Goal: Task Accomplishment & Management: Manage account settings

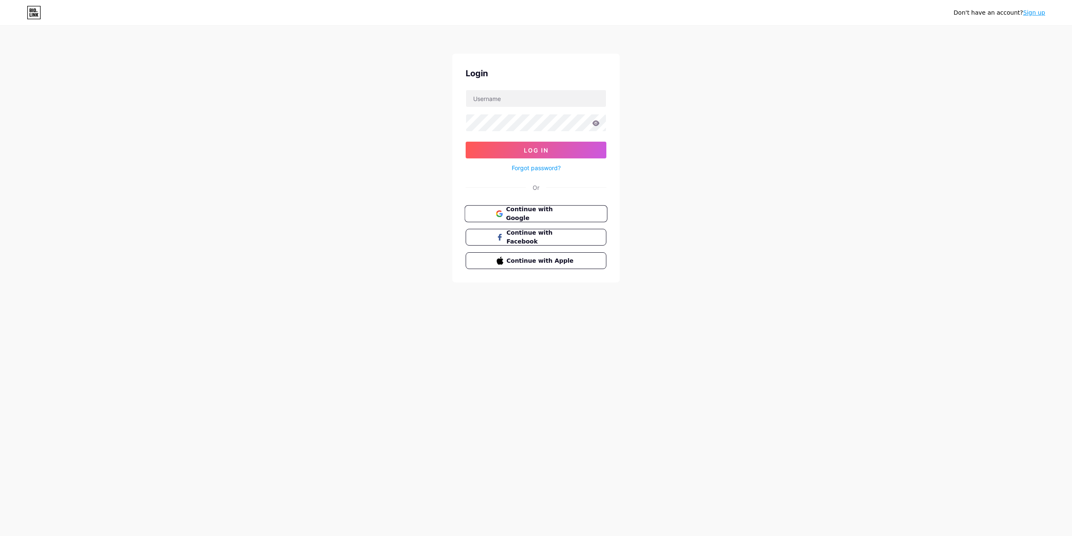
click at [548, 217] on span "Continue with Google" at bounding box center [541, 214] width 70 height 18
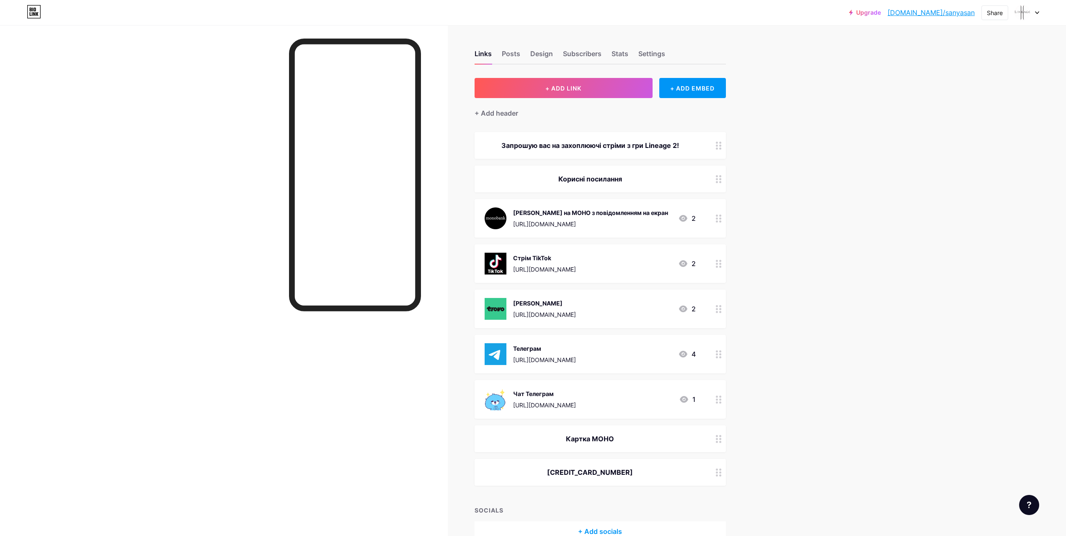
click at [718, 220] on circle at bounding box center [717, 221] width 2 height 2
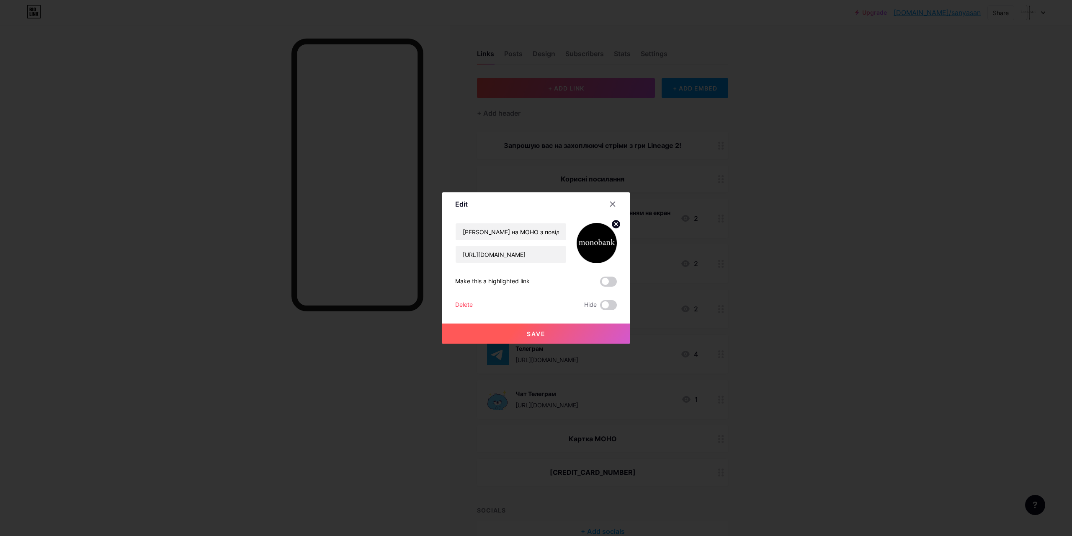
click at [612, 203] on icon at bounding box center [612, 204] width 5 height 5
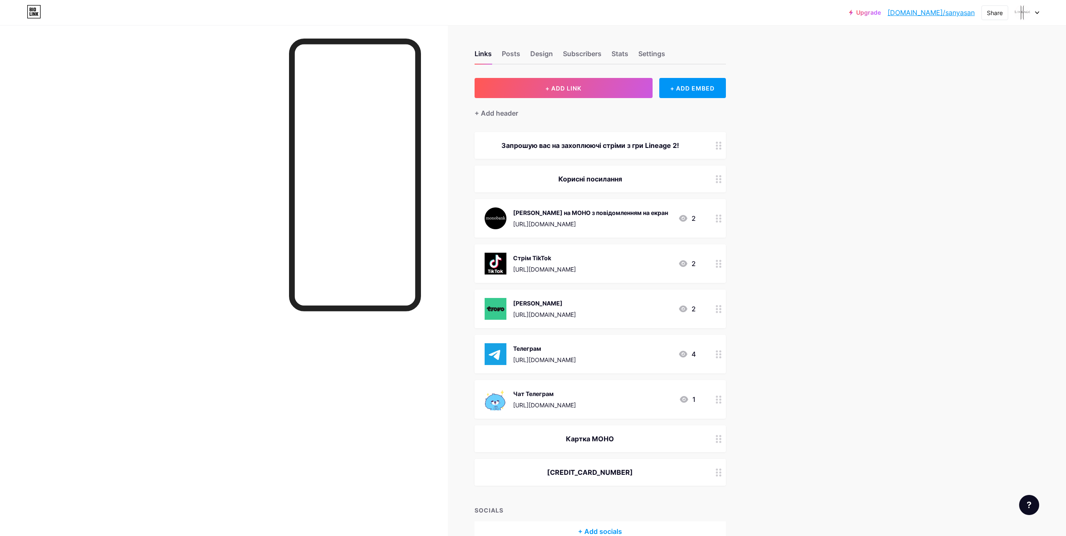
click at [682, 220] on icon at bounding box center [683, 218] width 10 height 10
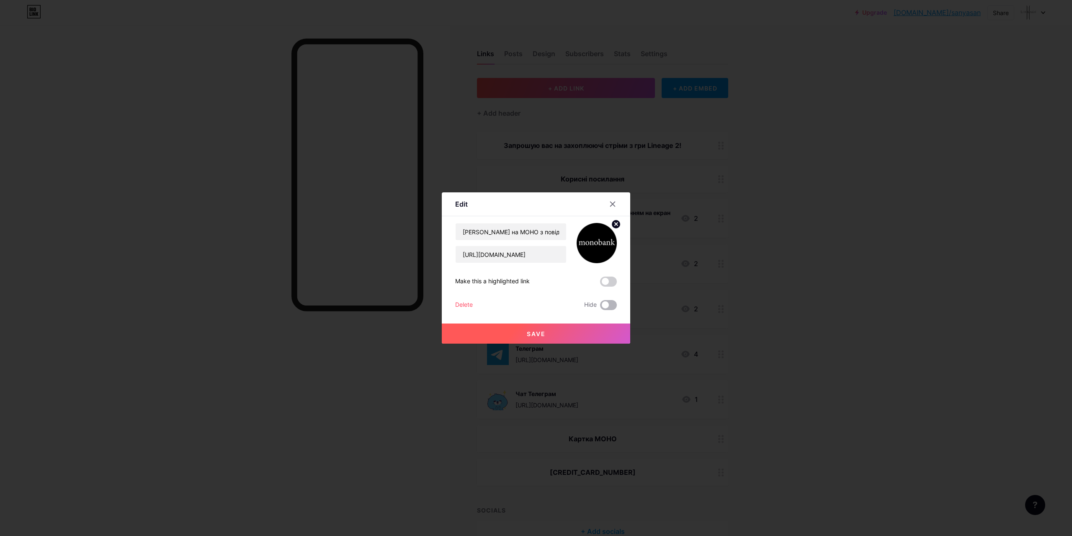
click at [602, 305] on span at bounding box center [608, 305] width 17 height 10
click at [600, 307] on input "checkbox" at bounding box center [600, 307] width 0 height 0
click at [461, 303] on div "Delete" at bounding box center [464, 305] width 18 height 10
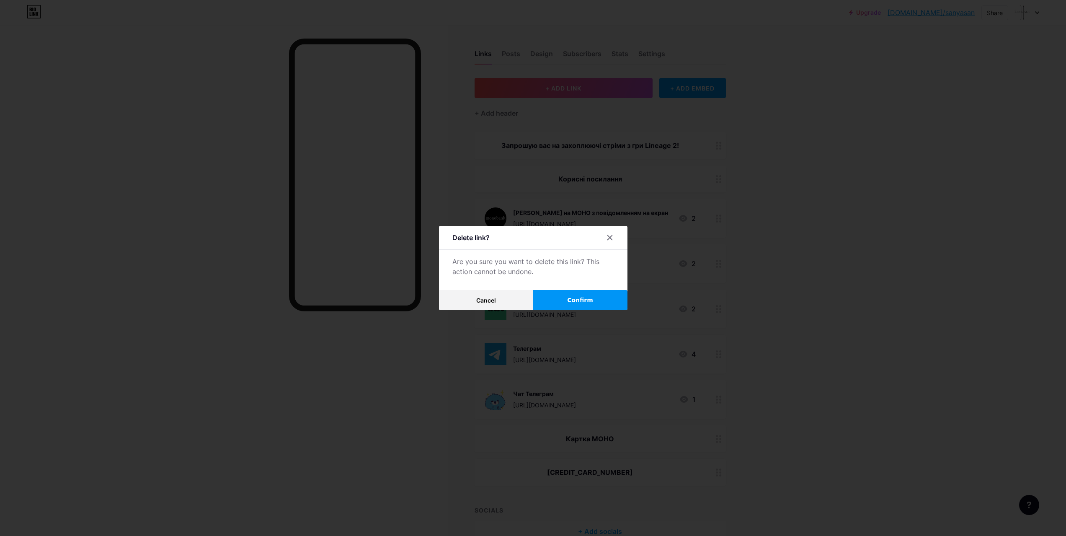
click at [590, 300] on span "Confirm" at bounding box center [580, 300] width 26 height 9
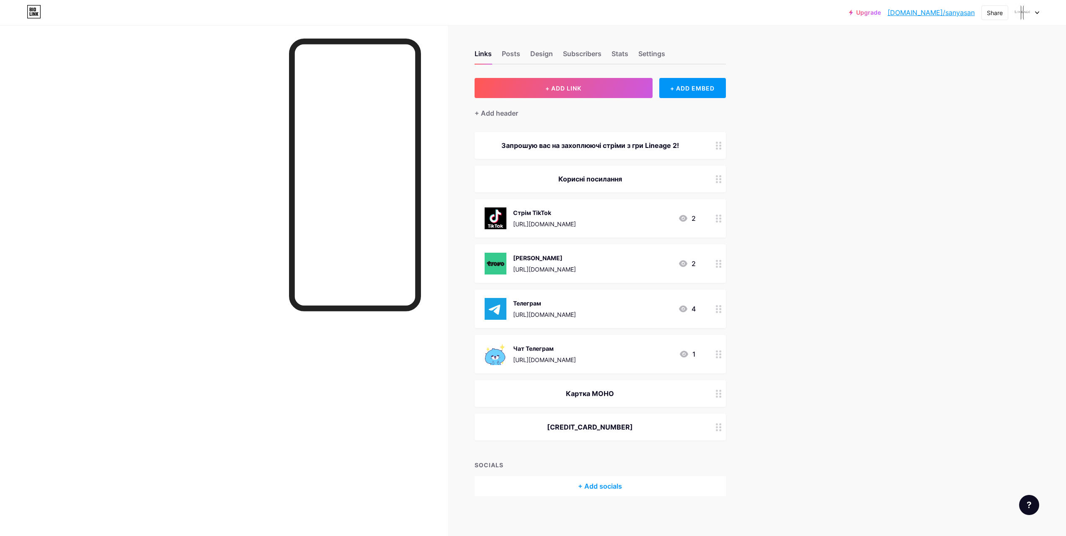
drag, startPoint x: 628, startPoint y: 178, endPoint x: 628, endPoint y: 185, distance: 6.7
click at [628, 185] on div "Корисні посилання" at bounding box center [599, 178] width 251 height 27
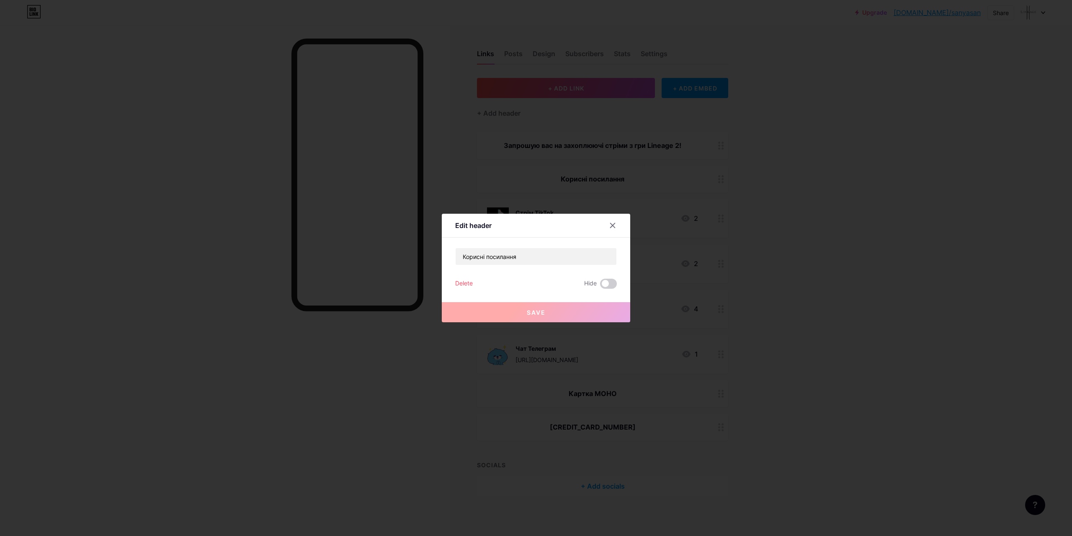
click at [556, 270] on div "Корисні посилання Delete Hide Save" at bounding box center [536, 267] width 162 height 41
click at [555, 260] on input "Корисні посилання" at bounding box center [536, 256] width 161 height 17
click at [545, 238] on div "Edit header Корисні посилання Delete Hide Save" at bounding box center [536, 268] width 188 height 108
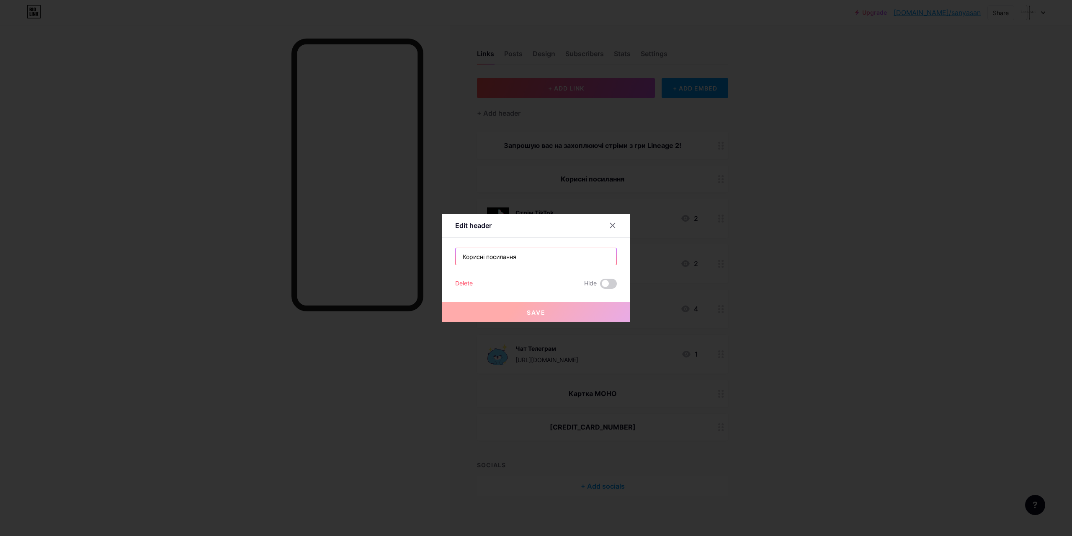
click at [540, 260] on input "Корисні посилання" at bounding box center [536, 256] width 161 height 17
click at [541, 258] on input "Корисні посилання" at bounding box center [536, 256] width 161 height 17
click at [544, 256] on input "Корисні посилання" at bounding box center [536, 256] width 161 height 17
drag, startPoint x: 566, startPoint y: 260, endPoint x: 375, endPoint y: 249, distance: 191.3
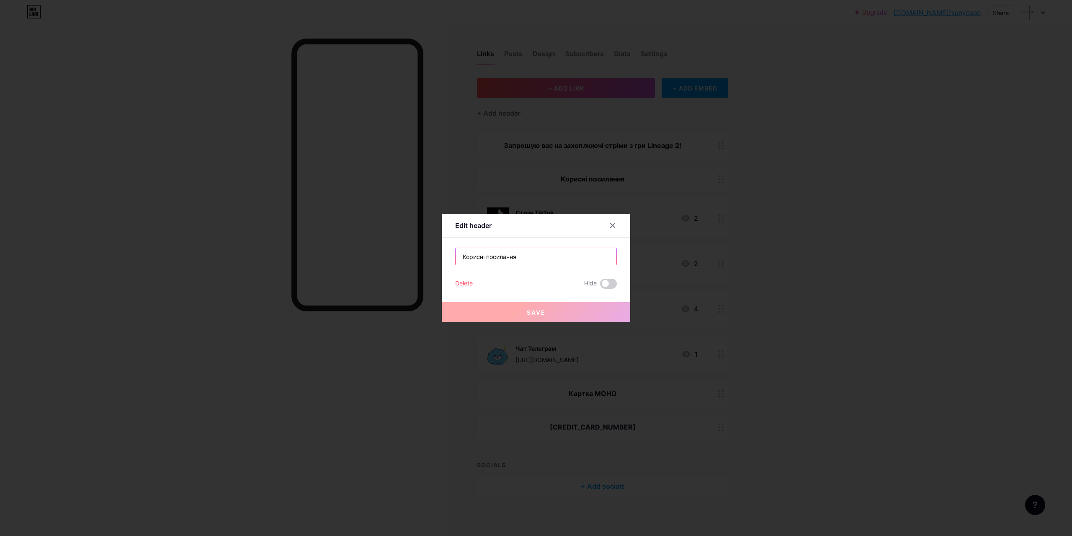
click at [375, 249] on div "Edit header Корисні посилання Delete Hide Save" at bounding box center [536, 268] width 1072 height 536
paste input "[URL][DOMAIN_NAME]"
type input "[URL][DOMAIN_NAME]"
click at [533, 312] on span "Save" at bounding box center [536, 312] width 19 height 7
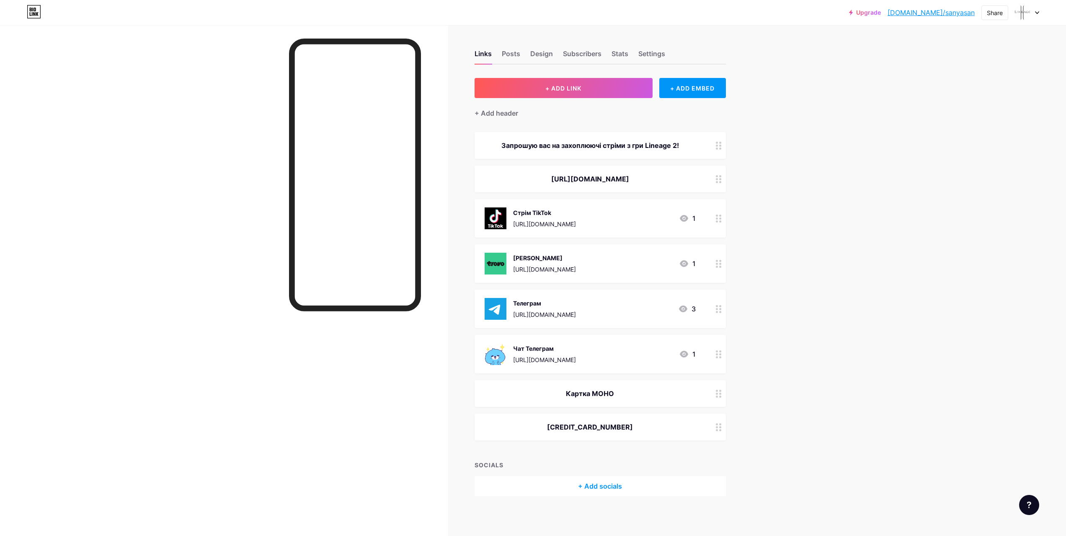
click at [652, 176] on div "[URL][DOMAIN_NAME]" at bounding box center [589, 179] width 211 height 10
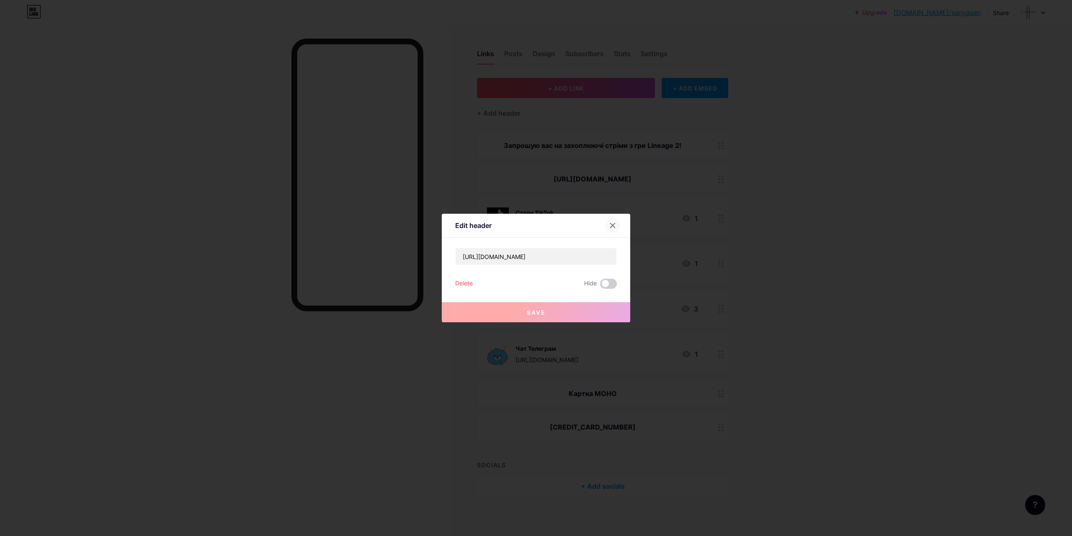
click at [613, 225] on icon at bounding box center [612, 225] width 5 height 5
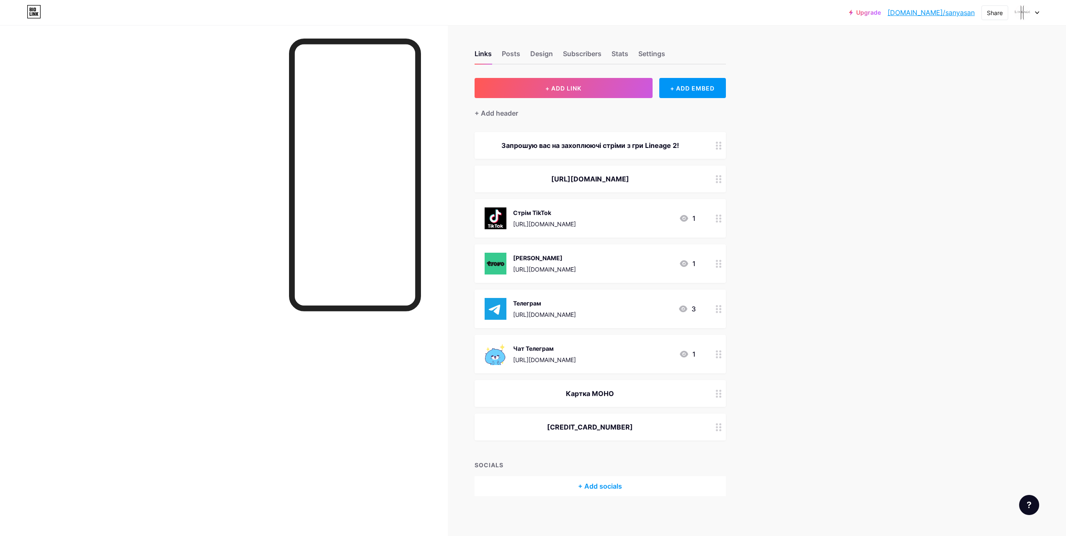
click at [596, 484] on div "+ Add socials" at bounding box center [599, 486] width 251 height 20
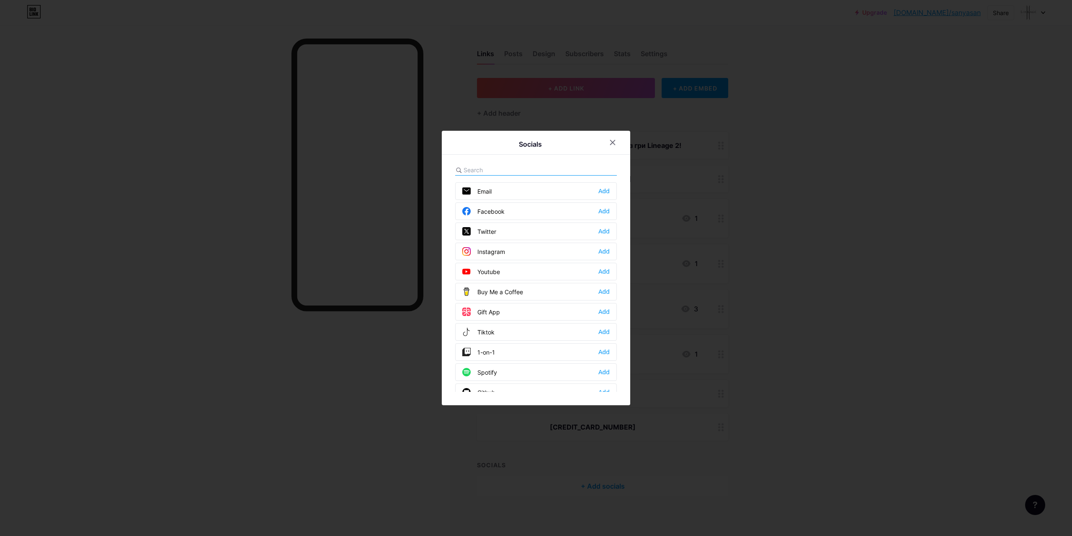
click at [780, 196] on div at bounding box center [536, 268] width 1072 height 536
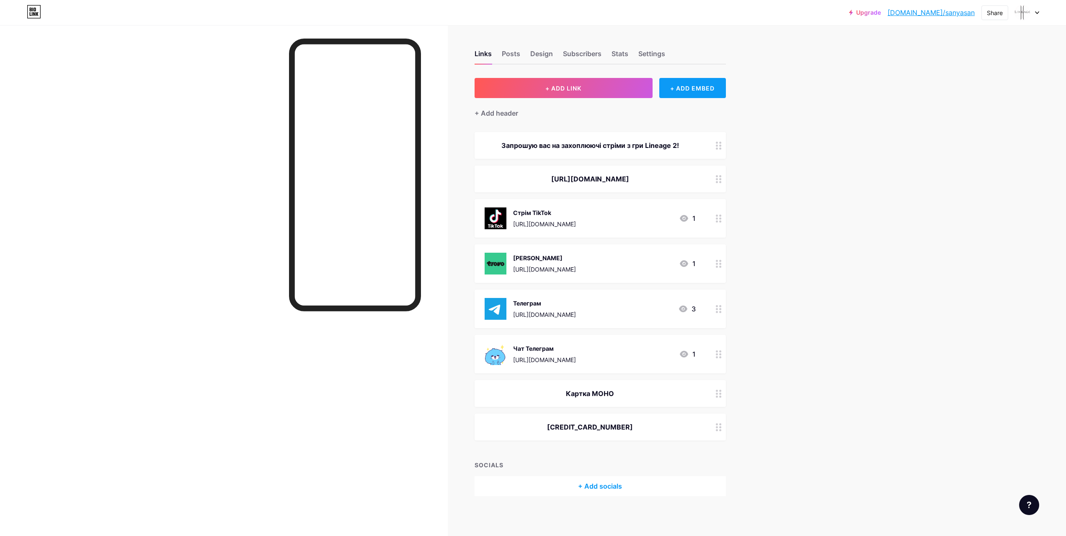
click at [688, 91] on div "+ ADD EMBED" at bounding box center [692, 88] width 67 height 20
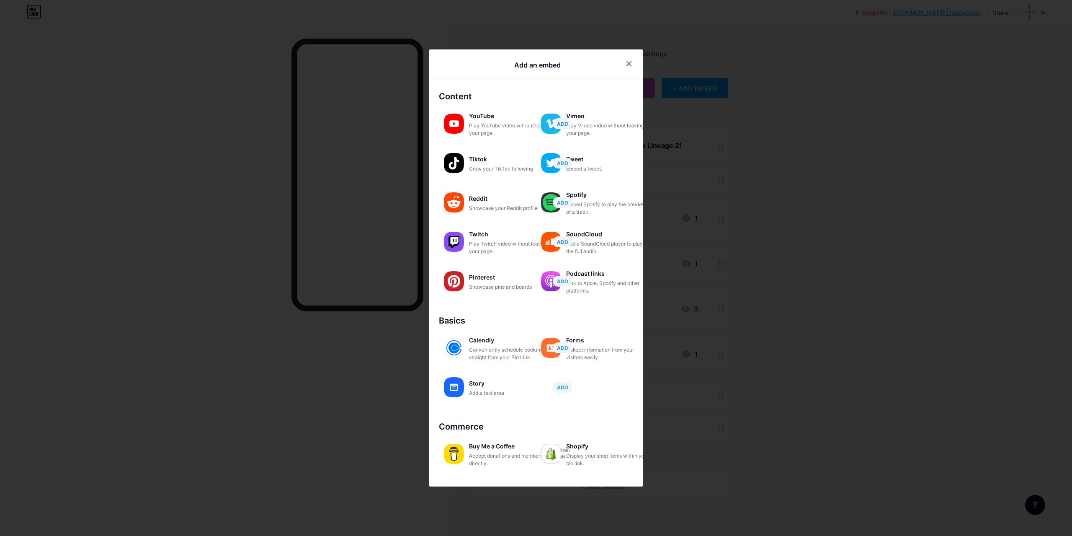
click at [805, 154] on div at bounding box center [536, 268] width 1072 height 536
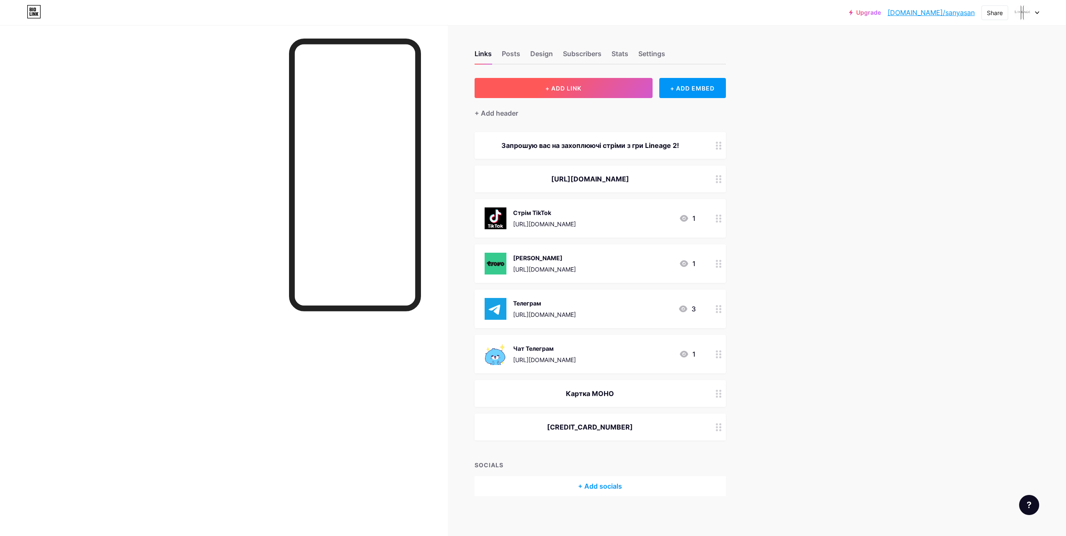
click at [581, 86] on span "+ ADD LINK" at bounding box center [563, 88] width 36 height 7
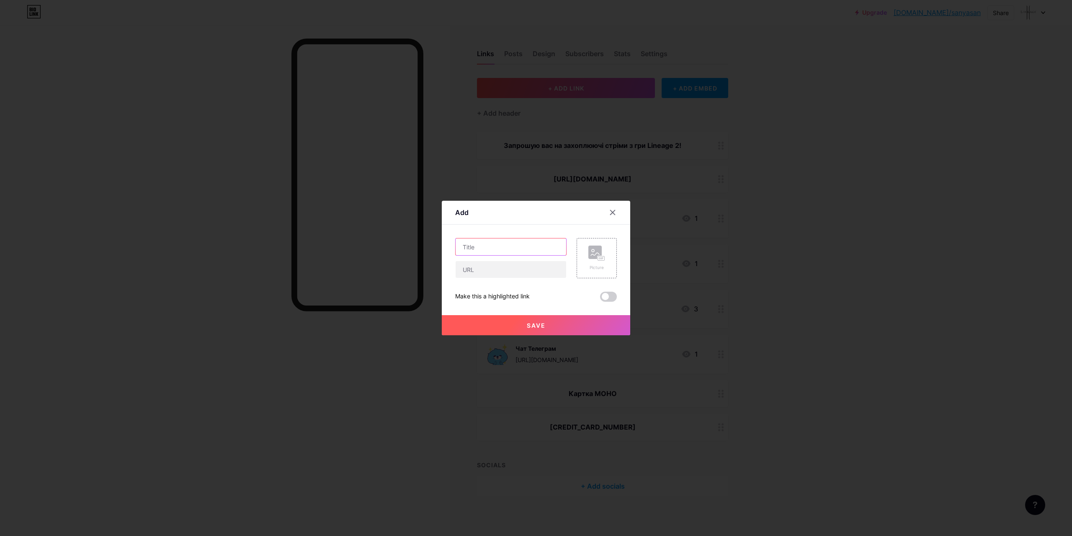
click at [512, 252] on input "text" at bounding box center [511, 246] width 111 height 17
click at [511, 269] on input "text" at bounding box center [511, 269] width 111 height 17
paste input "[URL][DOMAIN_NAME]"
type input "[URL][DOMAIN_NAME]"
click at [506, 241] on input "text" at bounding box center [511, 246] width 111 height 17
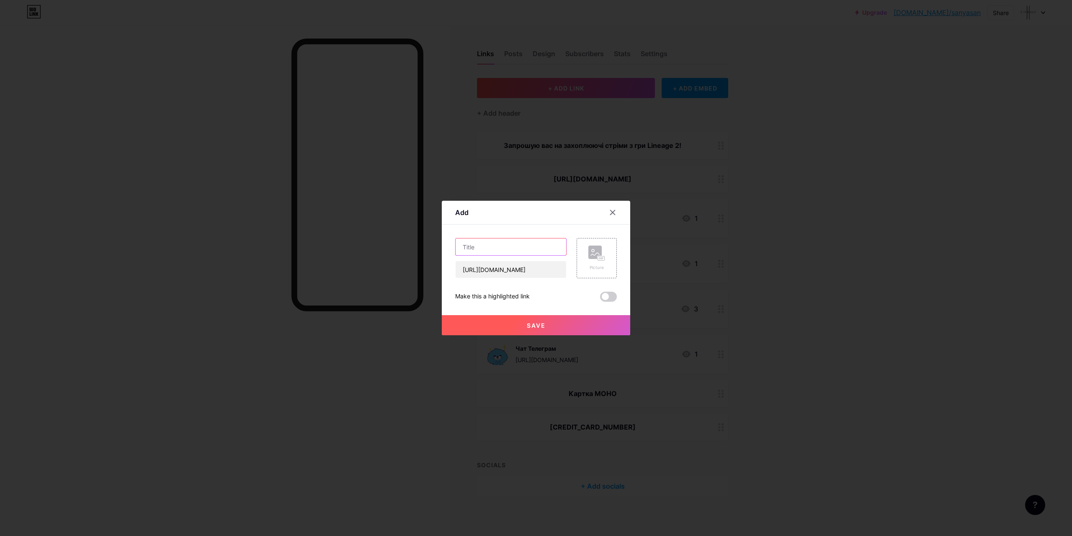
type input "T"
type input "H"
type input "РЕФЕРАЛЬНЕ ПОСИЛАННЯ НА СКРАЙД х100"
click at [591, 250] on rect at bounding box center [594, 251] width 13 height 13
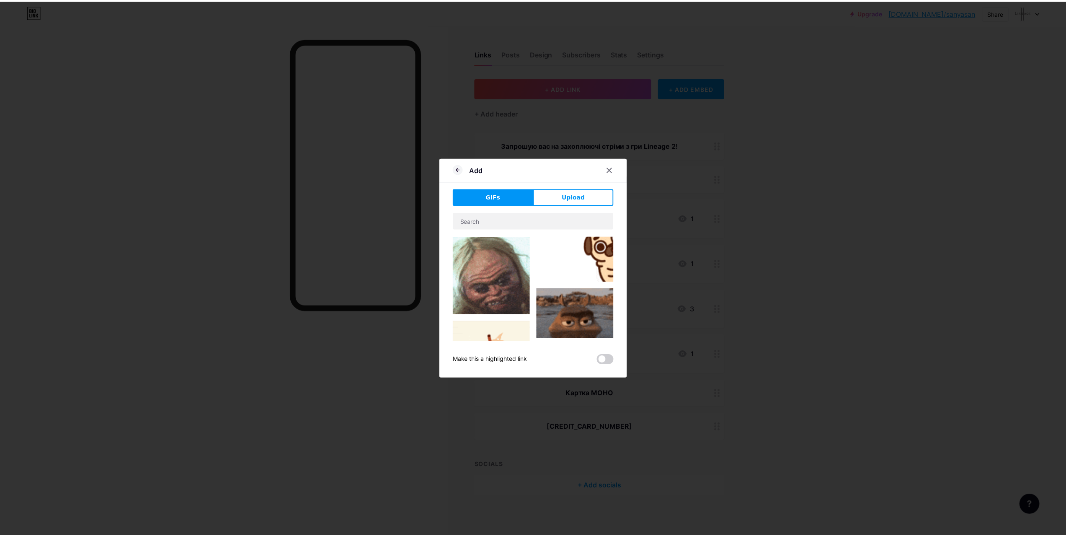
scroll to position [42, 0]
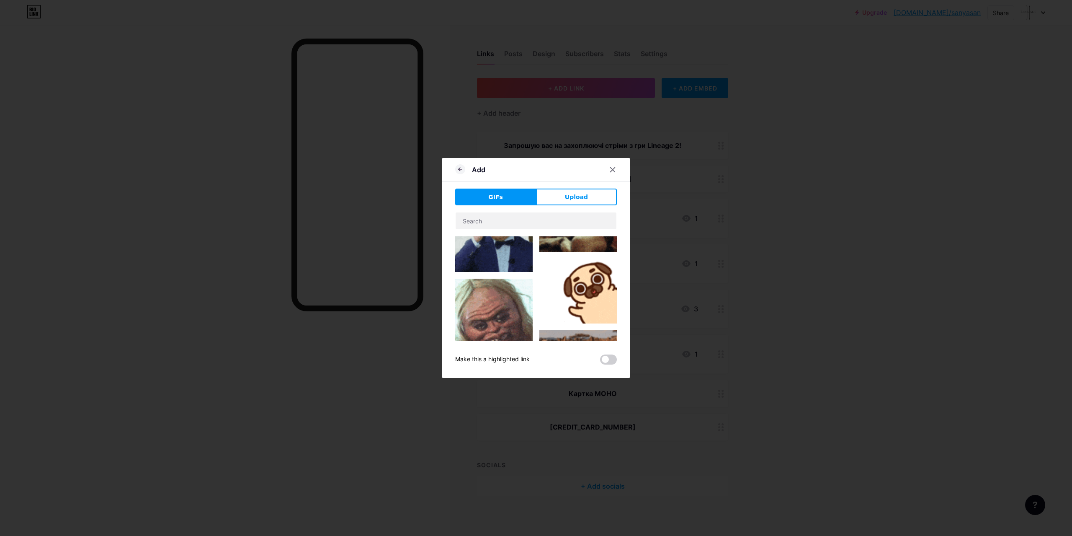
click at [585, 287] on img at bounding box center [577, 290] width 77 height 65
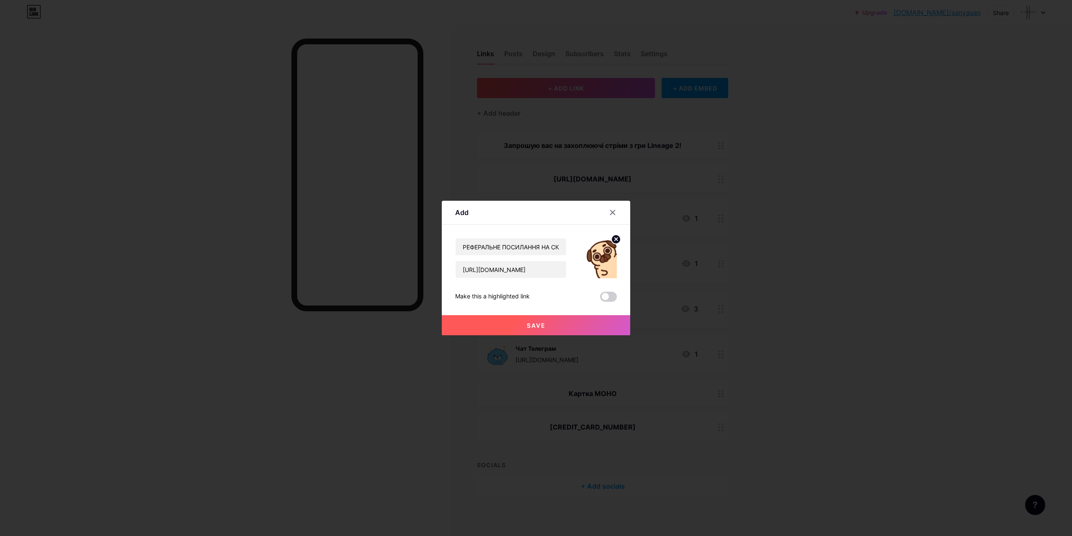
click at [574, 327] on button "Save" at bounding box center [536, 325] width 188 height 20
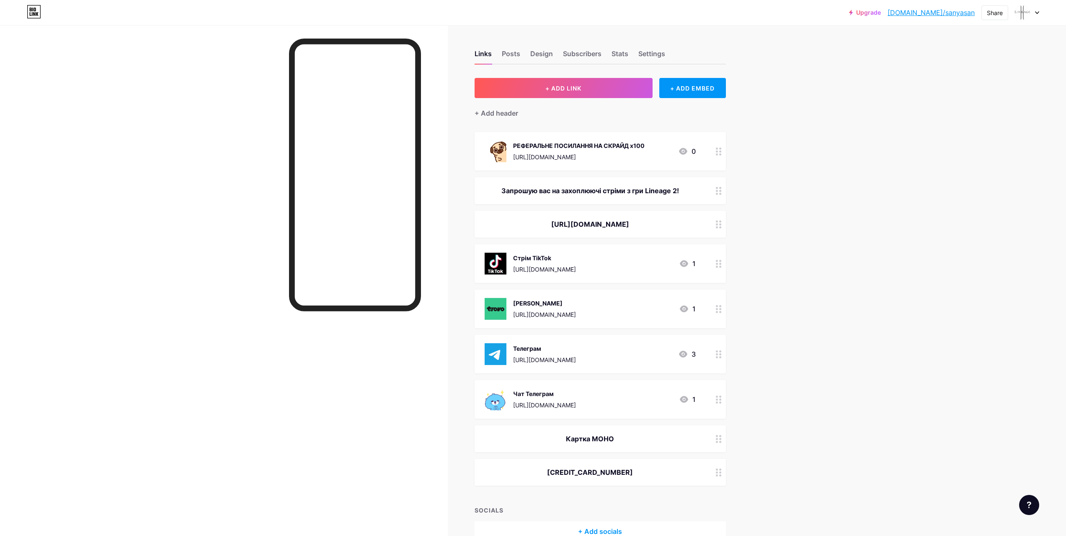
click at [718, 224] on icon at bounding box center [719, 224] width 6 height 8
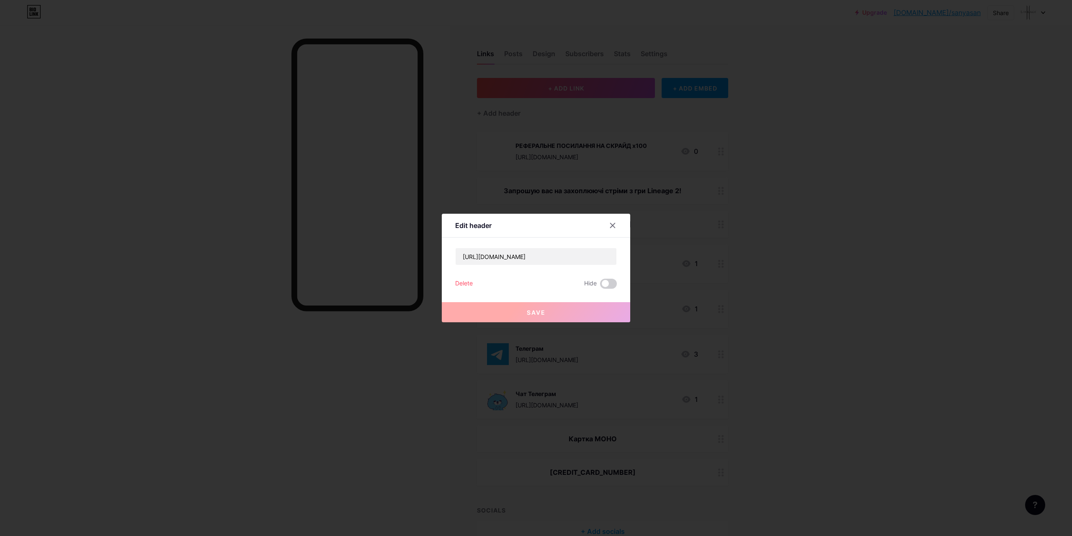
click at [466, 283] on div "Delete" at bounding box center [464, 283] width 18 height 10
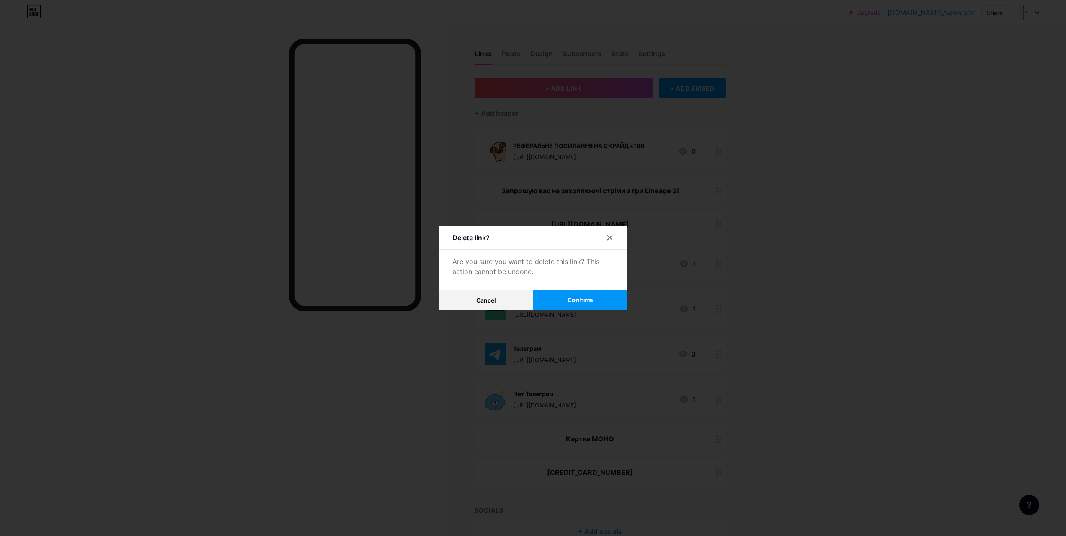
click at [574, 299] on span "Confirm" at bounding box center [580, 300] width 26 height 9
